Goal: Contribute content

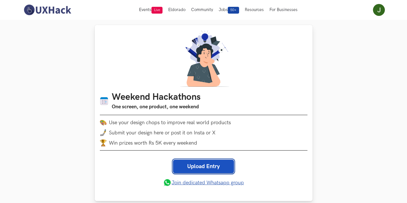
click at [208, 165] on link "Upload Entry" at bounding box center [203, 167] width 61 height 14
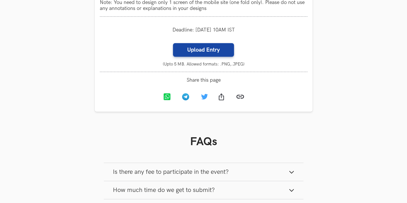
scroll to position [647, 0]
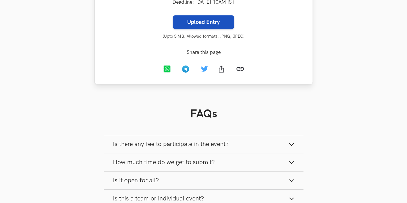
click at [194, 29] on label "Upload Entry" at bounding box center [203, 22] width 61 height 14
click at [173, 15] on input "Upload Entry" at bounding box center [173, 15] width 0 height 0
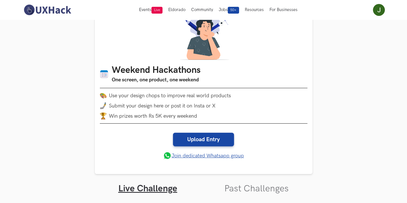
scroll to position [24, 0]
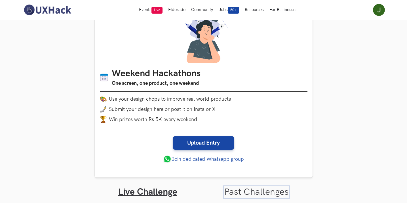
click at [248, 194] on link "Past Challenges" at bounding box center [256, 191] width 64 height 11
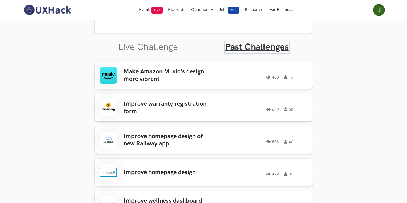
scroll to position [165, 0]
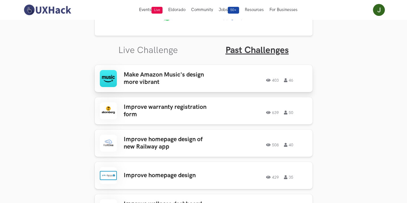
click at [235, 82] on div "Make Amazon Music's design more vibrant 403 46 403 46" at bounding box center [203, 78] width 207 height 17
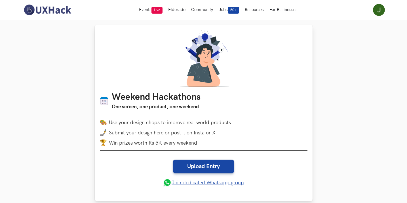
scroll to position [142, 0]
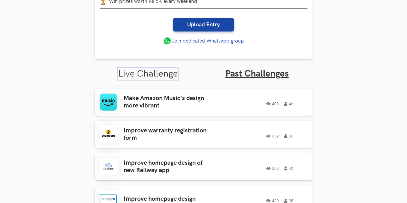
click at [159, 75] on link "Live Challenge" at bounding box center [148, 73] width 60 height 11
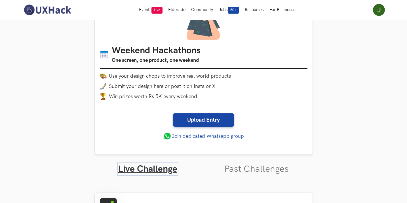
scroll to position [113, 0]
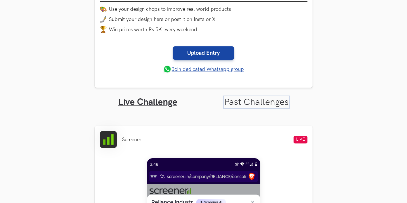
click at [254, 102] on link "Past Challenges" at bounding box center [256, 102] width 64 height 11
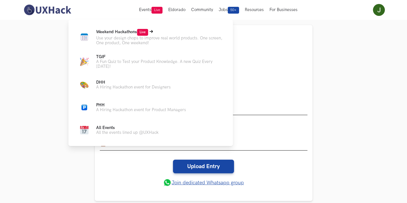
click at [117, 44] on p "Use your design chops to improve real world products. One screen, One product, …" at bounding box center [160, 41] width 128 height 10
click at [119, 37] on p "Use your design chops to improve real world products. One screen, One product, …" at bounding box center [160, 41] width 128 height 10
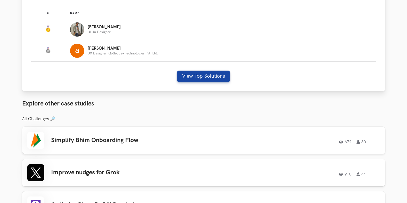
scroll to position [312, 0]
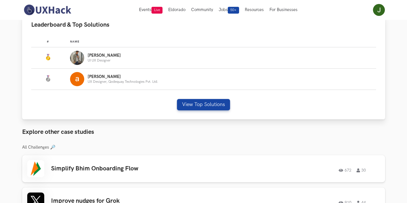
click at [75, 59] on img "Leaderboard" at bounding box center [77, 58] width 14 height 14
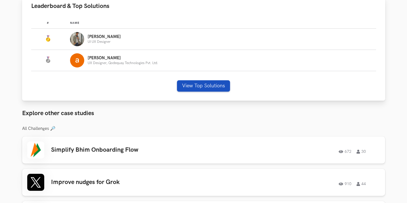
scroll to position [340, 0]
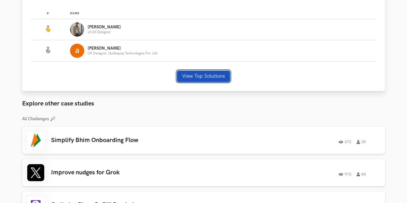
click at [189, 74] on button "View Top Solutions" at bounding box center [203, 76] width 53 height 11
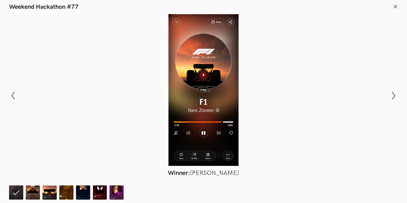
scroll to position [312, 0]
click at [9, 92] on div "Modal Gallery Slideshow Winner: [PERSON_NAME] Runner-up: [PERSON_NAME] Honorabl…" at bounding box center [203, 95] width 407 height 169
click at [13, 95] on icon "Show previous slide" at bounding box center [13, 96] width 8 height 8
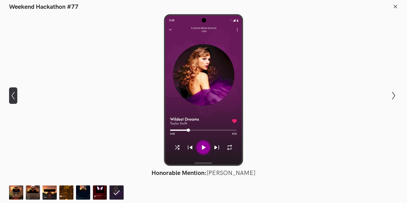
click at [14, 95] on icon "Show previous slide" at bounding box center [13, 96] width 8 height 8
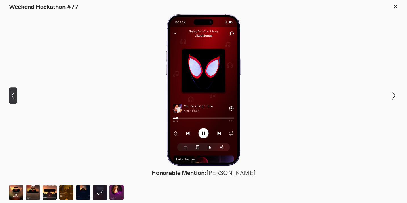
click at [14, 95] on icon "Show previous slide" at bounding box center [13, 96] width 8 height 8
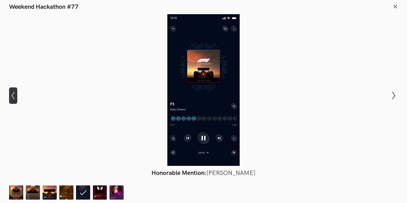
click at [14, 95] on icon "Show previous slide" at bounding box center [13, 96] width 8 height 8
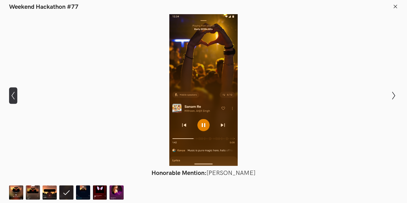
click at [14, 95] on icon "Show previous slide" at bounding box center [13, 96] width 8 height 8
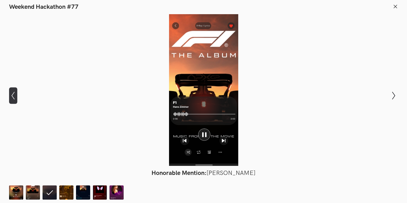
click at [14, 95] on icon "Show previous slide" at bounding box center [13, 96] width 8 height 8
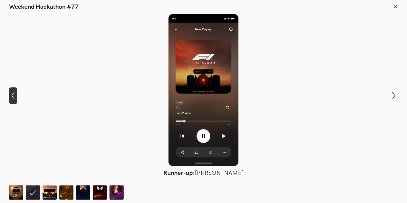
click at [14, 95] on icon "Show previous slide" at bounding box center [13, 96] width 8 height 8
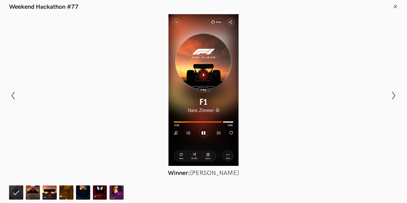
click at [394, 9] on icon at bounding box center [394, 6] width 5 height 5
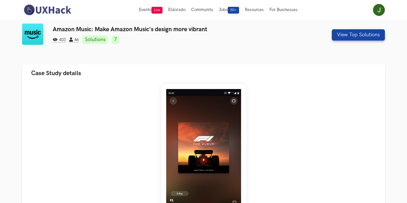
scroll to position [0, 0]
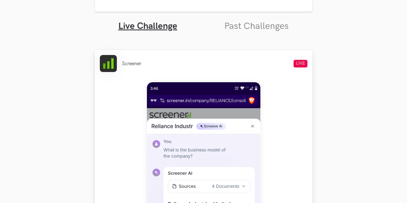
scroll to position [198, 0]
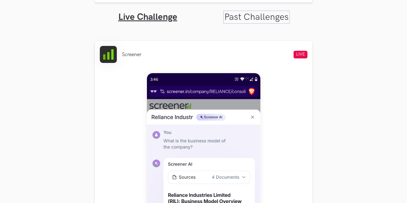
click at [263, 18] on link "Past Challenges" at bounding box center [256, 17] width 64 height 11
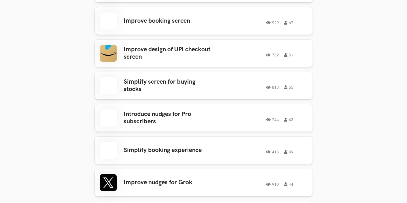
scroll to position [765, 0]
